Goal: Task Accomplishment & Management: Use online tool/utility

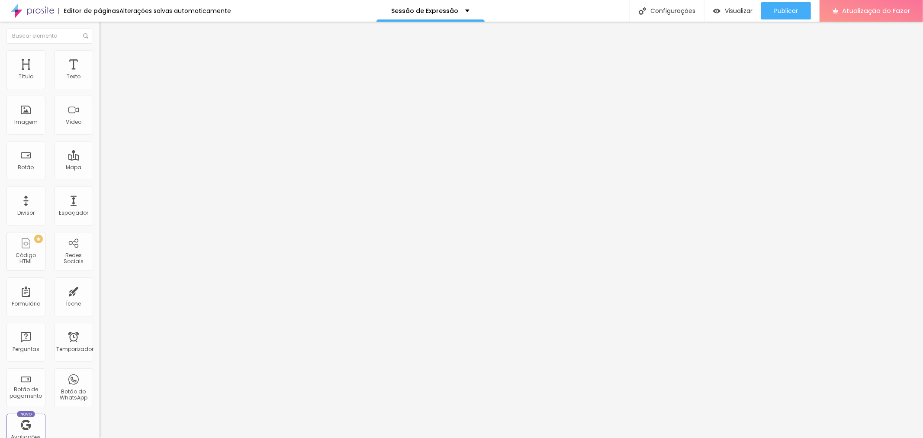
click at [107, 59] on font "Avançado" at bounding box center [121, 55] width 29 height 7
click at [107, 51] on font "Estilo" at bounding box center [113, 47] width 13 height 7
click at [103, 80] on icon "button" at bounding box center [105, 77] width 5 height 5
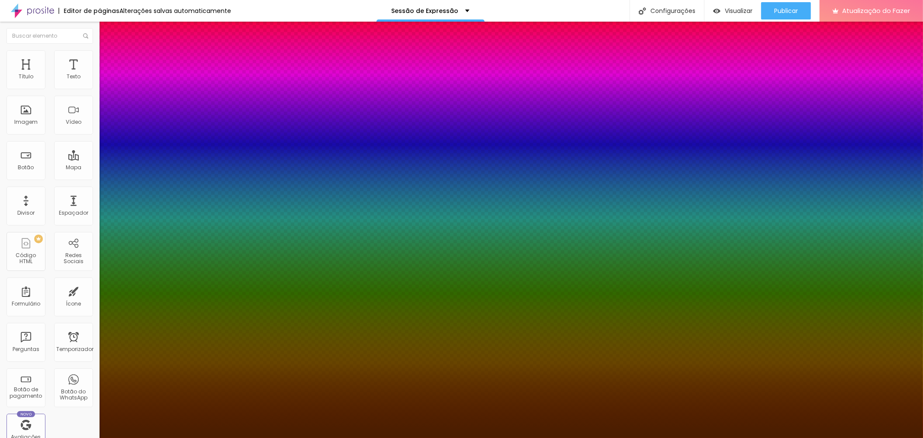
type input "1"
click at [34, 437] on div at bounding box center [461, 438] width 923 height 0
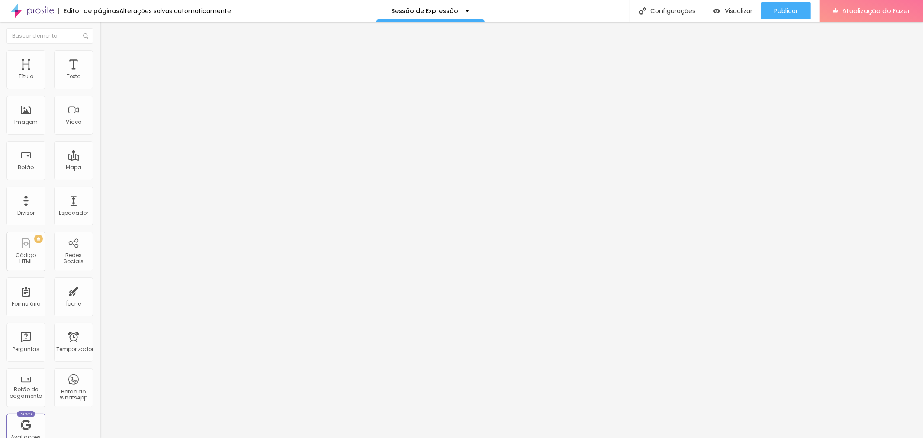
click at [100, 51] on img at bounding box center [104, 54] width 8 height 8
click at [100, 49] on img at bounding box center [104, 46] width 8 height 8
click at [100, 55] on img at bounding box center [104, 54] width 8 height 8
click at [100, 59] on img at bounding box center [104, 63] width 8 height 8
click at [100, 56] on li "Estilo" at bounding box center [150, 54] width 100 height 9
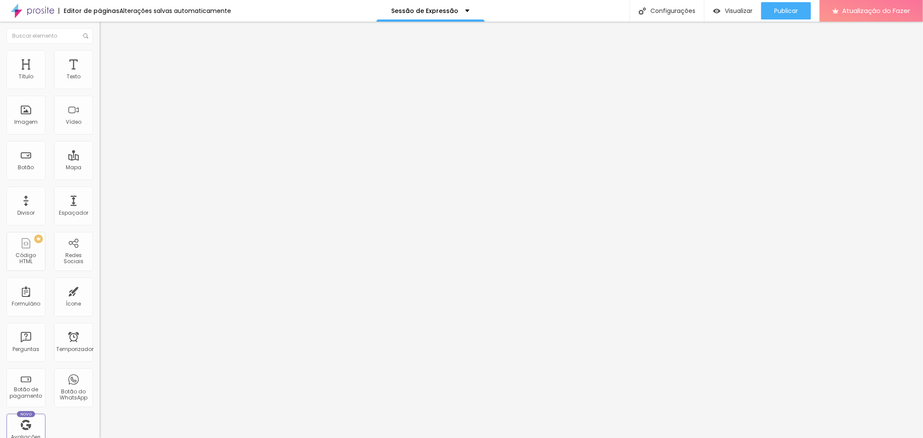
click at [103, 79] on img at bounding box center [105, 76] width 5 height 5
radio input "true"
radio input "false"
click at [103, 79] on img at bounding box center [105, 76] width 5 height 5
radio input "false"
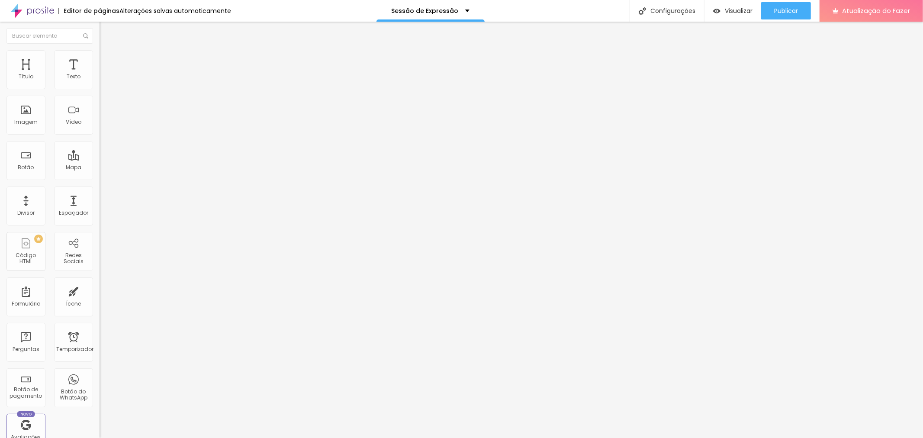
radio input "true"
click at [103, 79] on img at bounding box center [105, 76] width 5 height 5
radio input "true"
radio input "false"
click at [100, 301] on font "Curvada" at bounding box center [112, 304] width 24 height 7
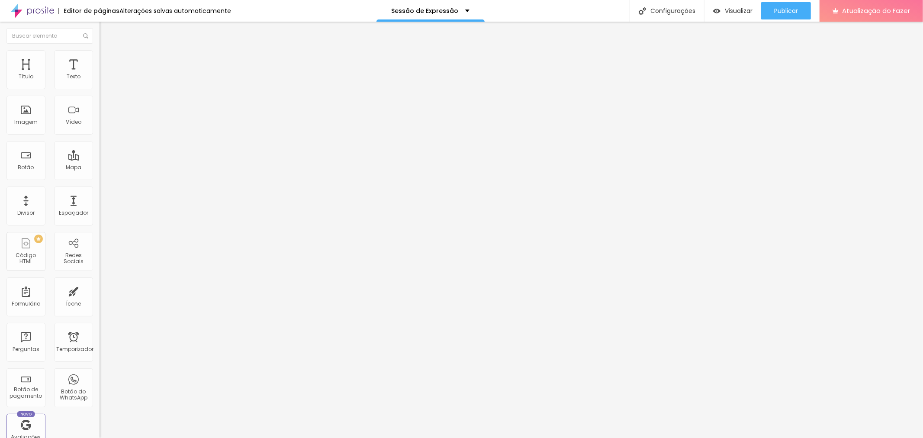
click at [100, 301] on font "Curvada" at bounding box center [112, 304] width 24 height 7
type input "17"
type input "16"
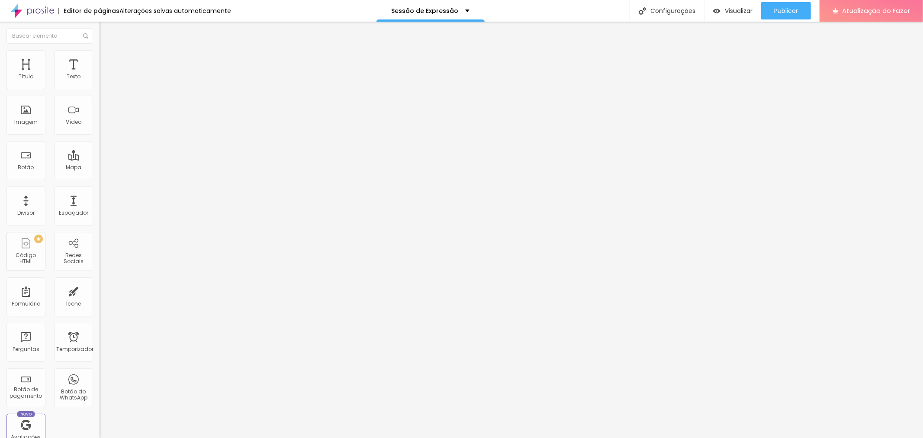
type input "15"
type input "14"
type input "13"
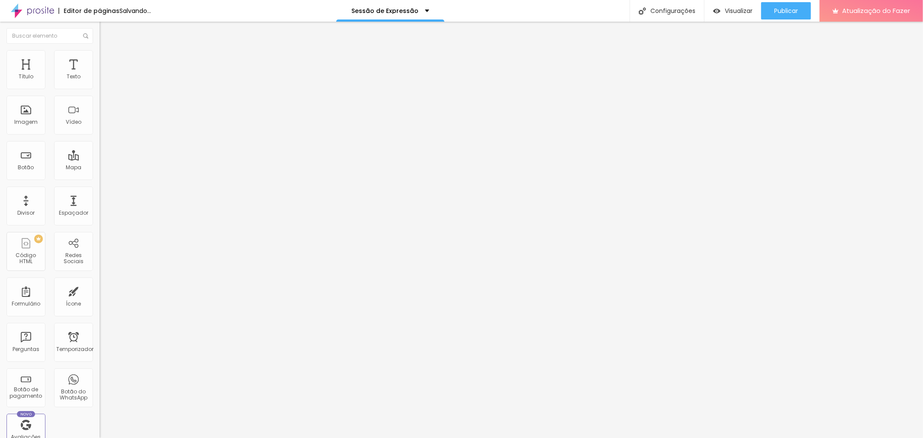
type input "13"
type input "14"
type input "15"
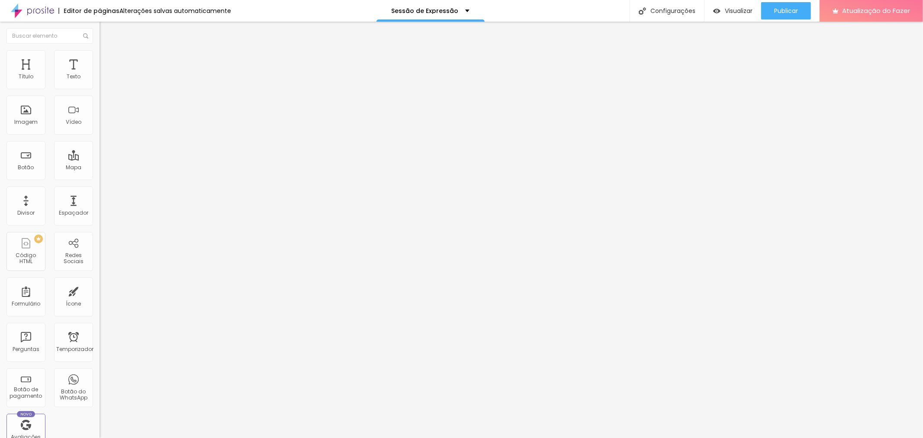
type input "16"
type input "17"
type input "18"
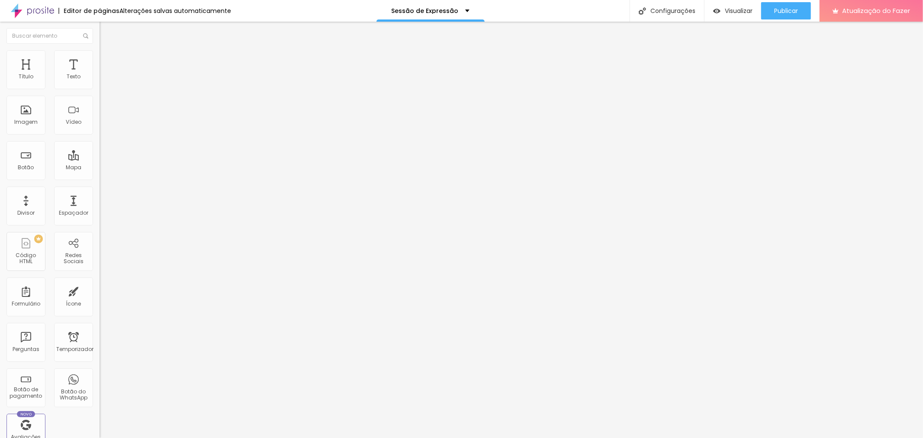
type input "18"
drag, startPoint x: 74, startPoint y: 130, endPoint x: 81, endPoint y: 126, distance: 7.4
click at [100, 251] on input "range" at bounding box center [128, 254] width 56 height 7
click at [100, 49] on img at bounding box center [104, 46] width 8 height 8
click at [100, 328] on img at bounding box center [103, 331] width 6 height 6
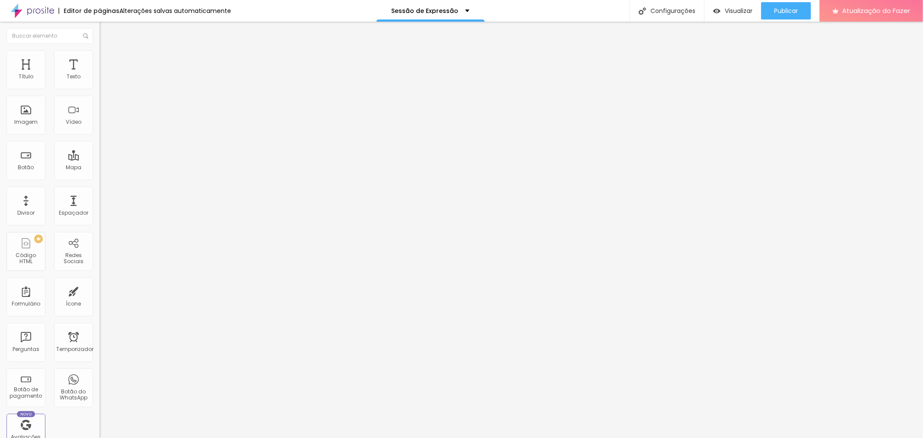
click at [100, 328] on img at bounding box center [103, 331] width 6 height 6
click at [733, 11] on font "Visualizar" at bounding box center [739, 10] width 28 height 9
click at [100, 335] on img at bounding box center [103, 338] width 6 height 6
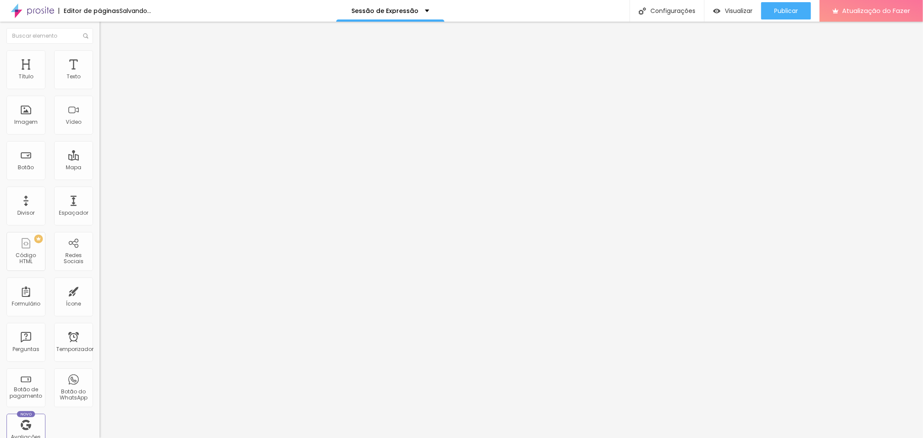
click at [100, 335] on img at bounding box center [103, 338] width 6 height 6
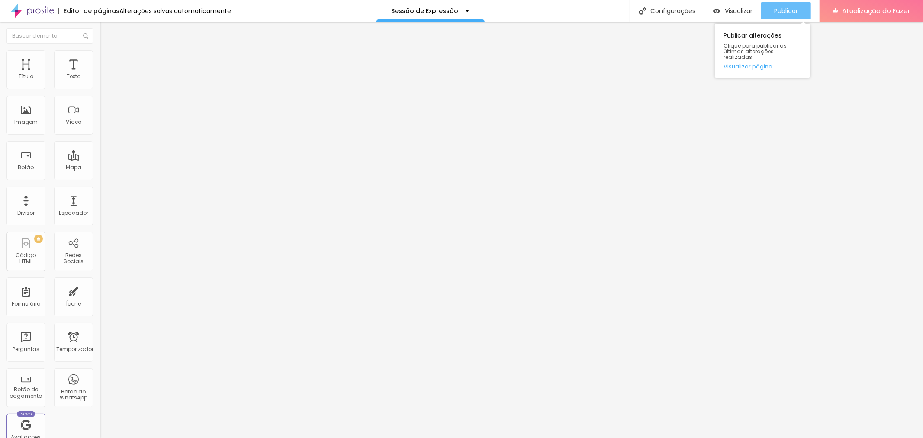
click at [787, 11] on font "Publicar" at bounding box center [786, 10] width 24 height 9
click at [732, 11] on font "Visualizar" at bounding box center [739, 10] width 28 height 9
